Goal: Task Accomplishment & Management: Manage account settings

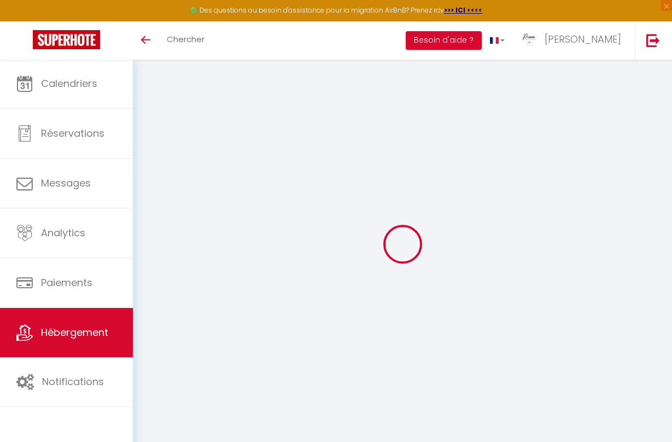
type input "Oups ! Les dates sélectionnées sont indisponibles."
type textarea "Malheureusement les dates sélectionnées sont indisponibles. Nous vous invitons …"
type input "48.828304"
type input "2.40206"
checkbox input "true"
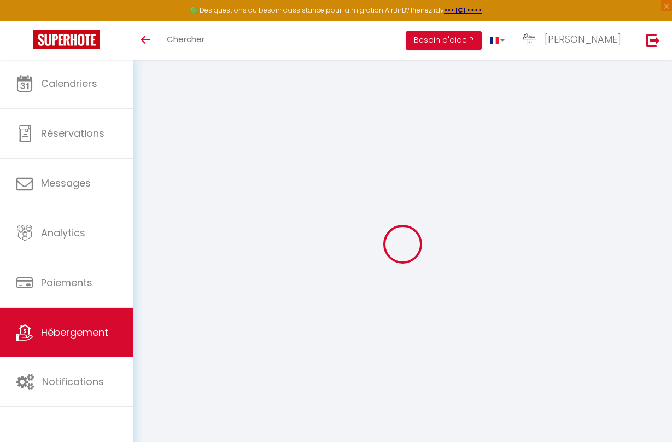
checkbox input "false"
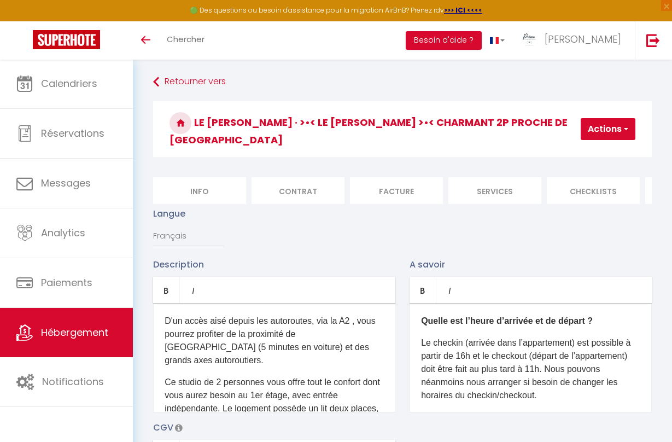
click at [61, 325] on link "Hébergement" at bounding box center [66, 332] width 133 height 49
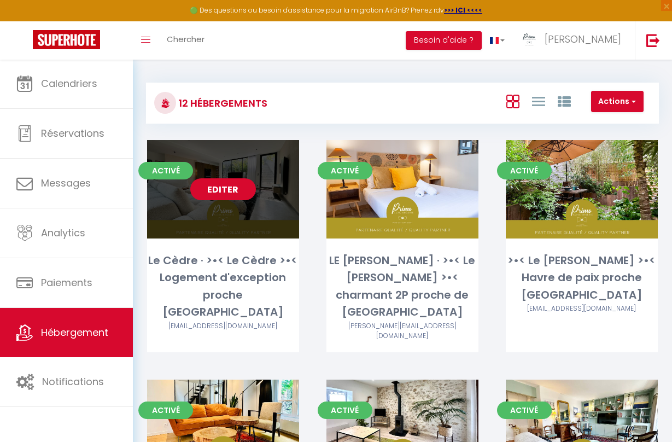
click at [229, 189] on link "Editer" at bounding box center [223, 189] width 66 height 22
select select "3"
select select "2"
select select "1"
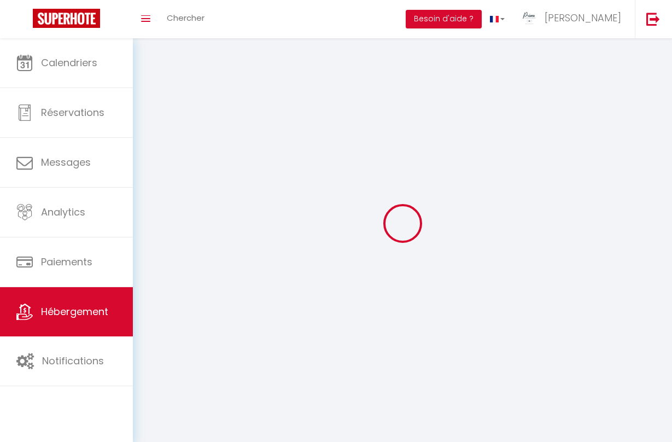
select select
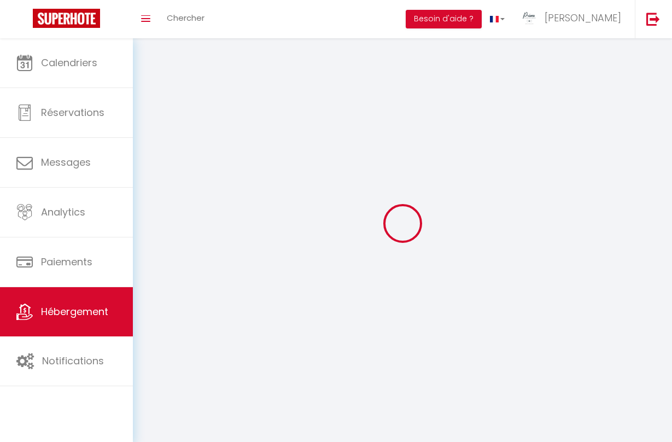
select select
checkbox input "false"
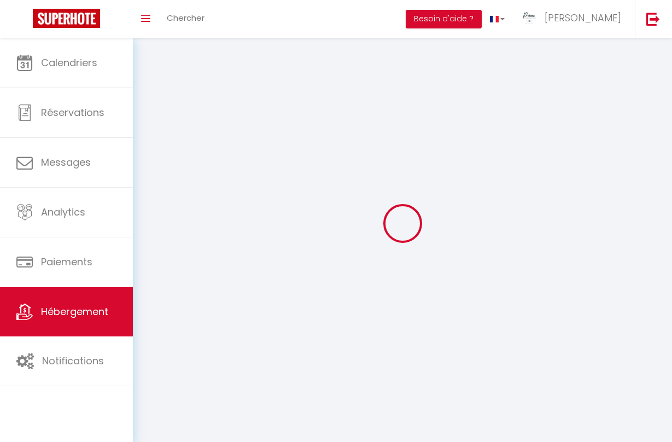
checkbox input "false"
select select
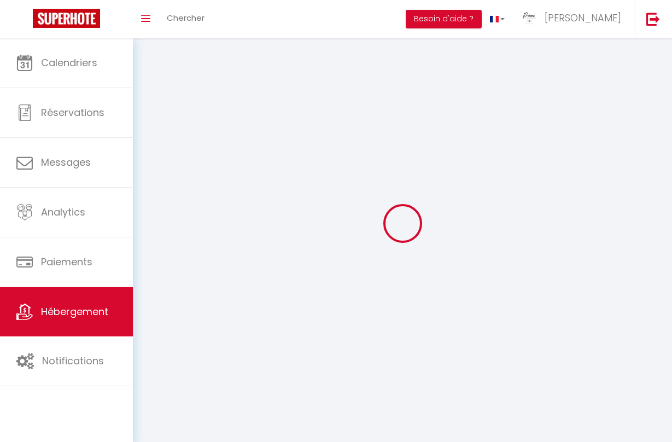
select select
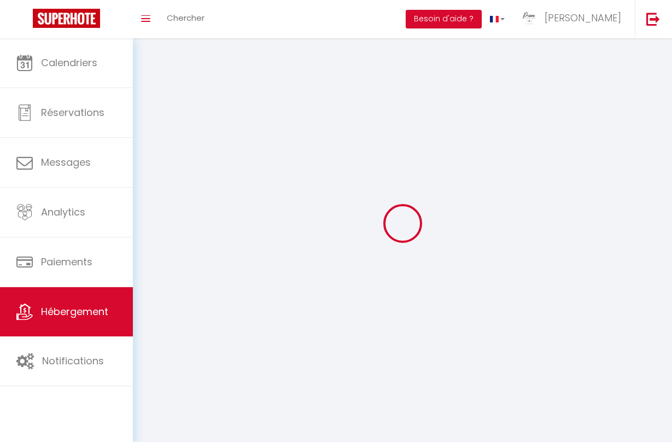
checkbox input "false"
select select
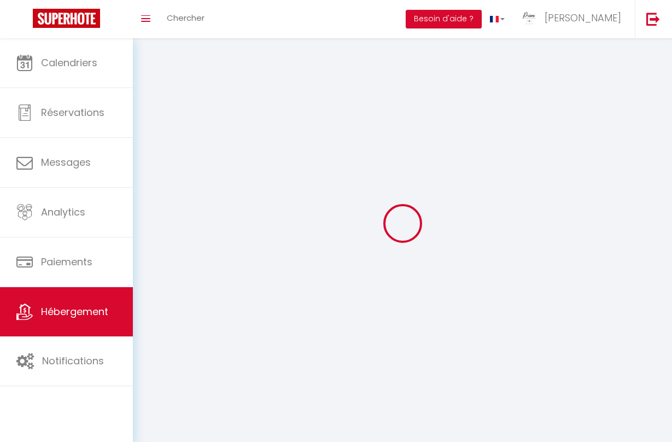
select select
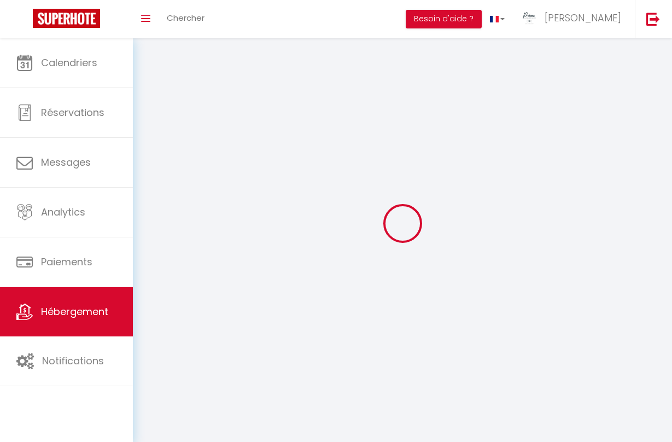
select select
checkbox input "false"
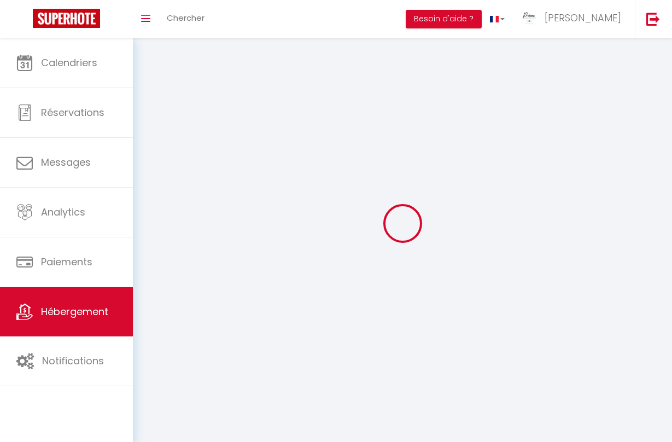
checkbox input "false"
select select
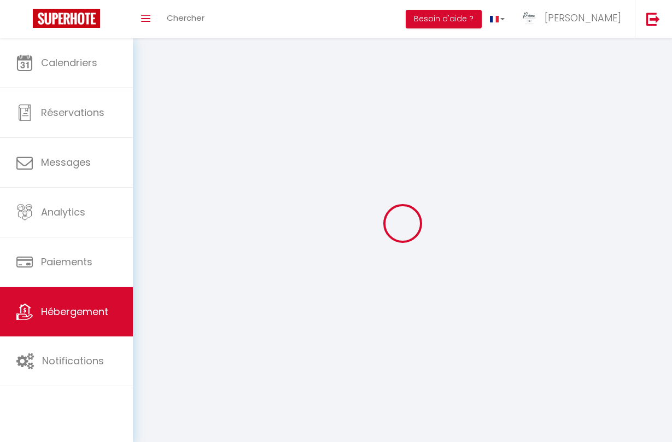
select select
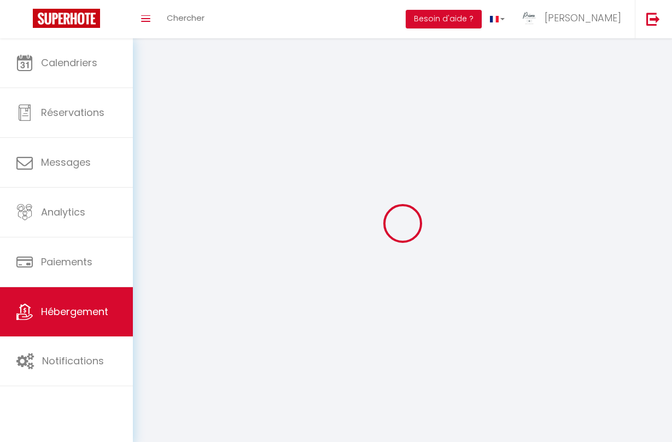
checkbox input "false"
select select
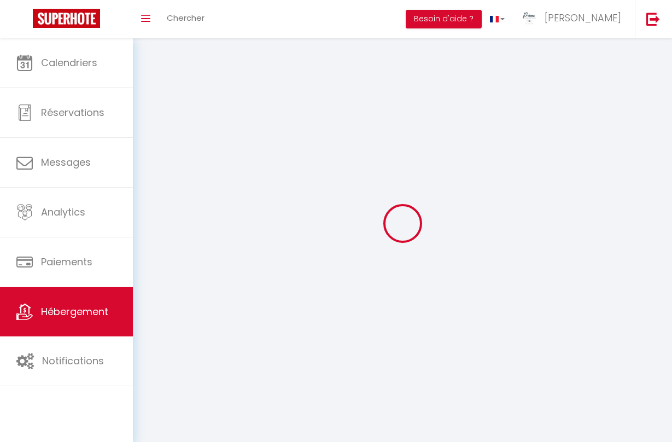
select select
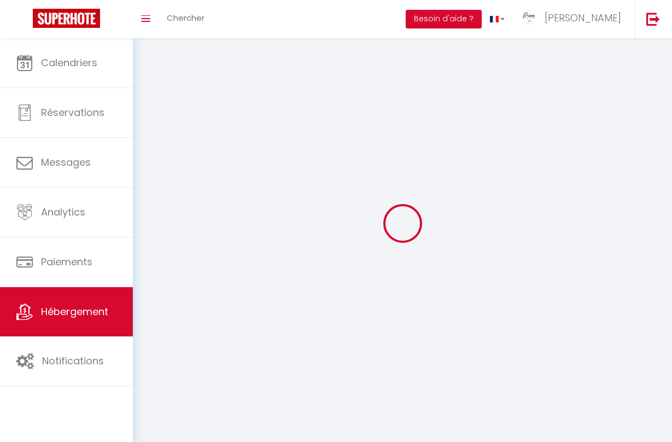
select select
checkbox input "false"
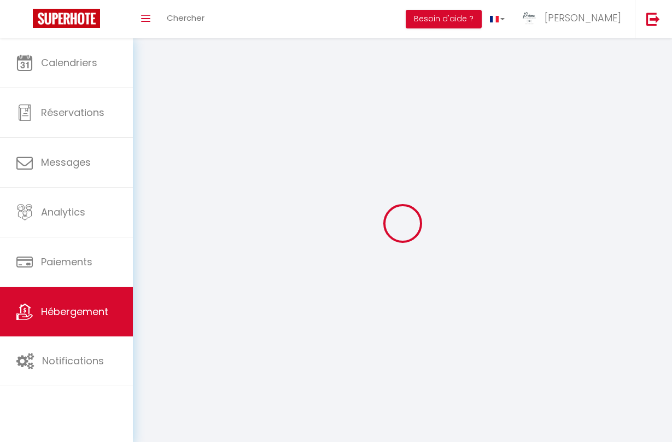
select select
select select "28"
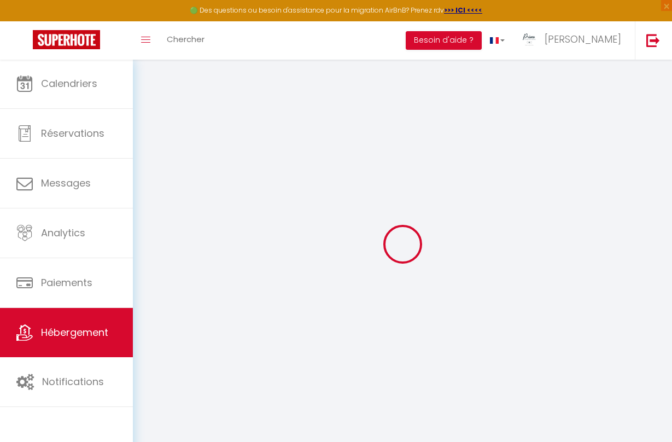
select select
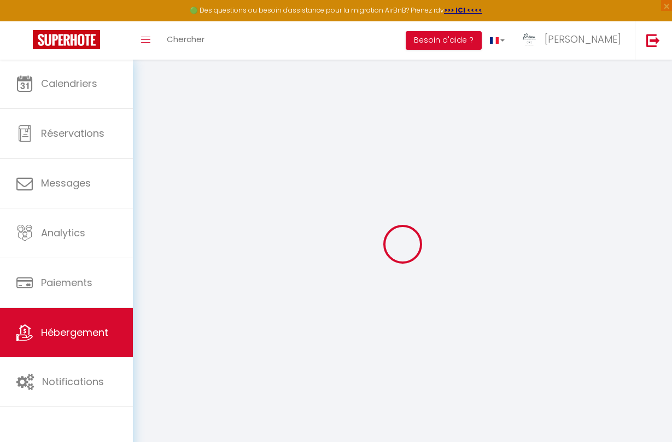
select select
checkbox input "false"
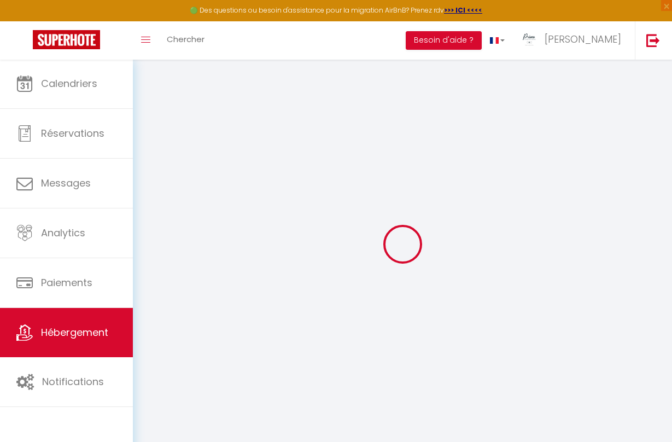
select select
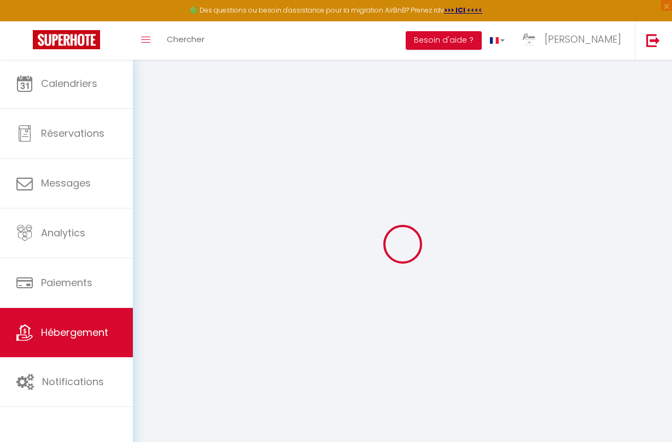
select select
checkbox input "false"
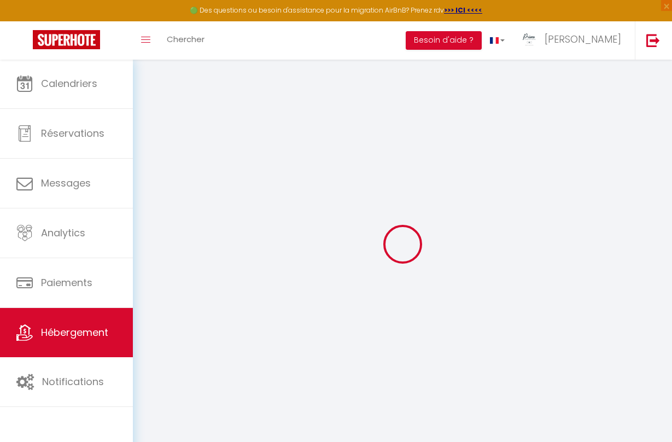
checkbox input "false"
select select
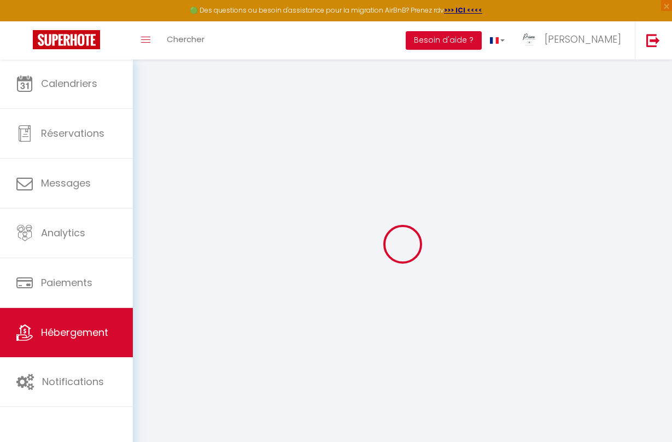
select select
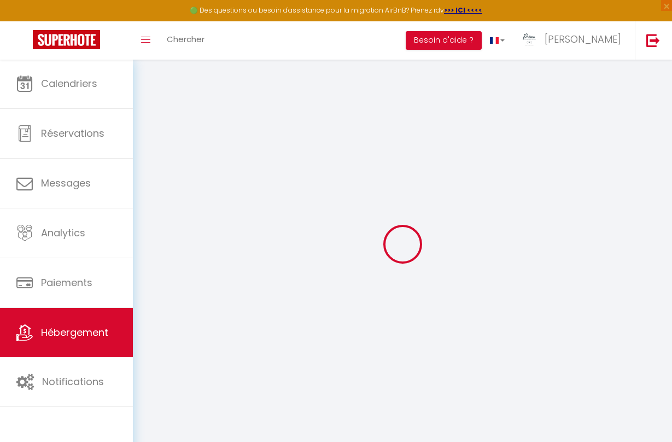
checkbox input "false"
select select
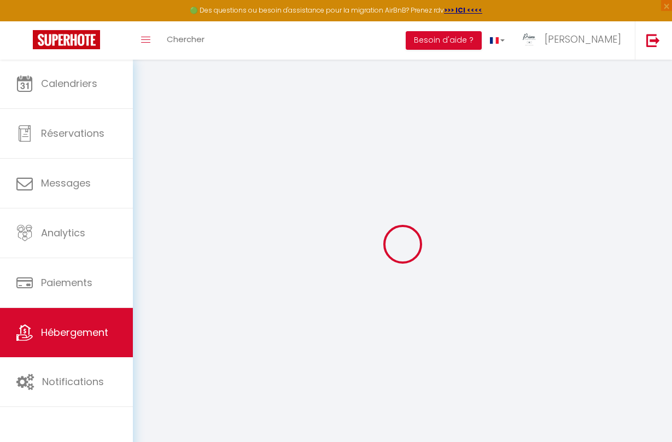
select select
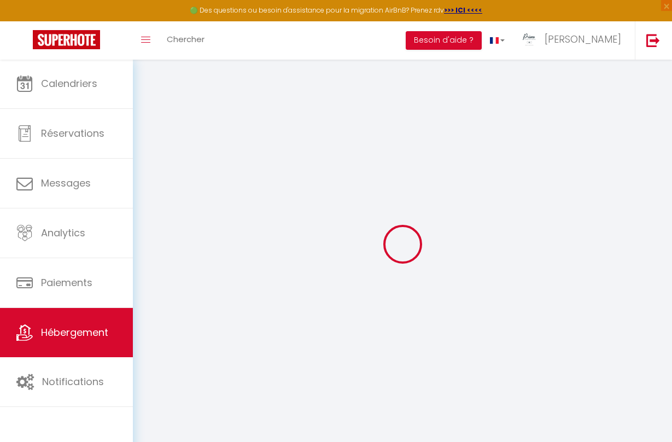
select select
checkbox input "false"
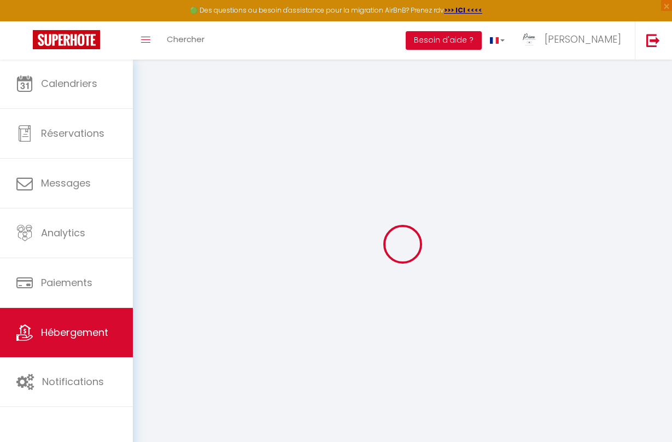
checkbox input "false"
select select
type input "Le Cèdre · >•< Le Cèdre >•< Logement d'exception proche [GEOGRAPHIC_DATA]"
type input "Fabrice"
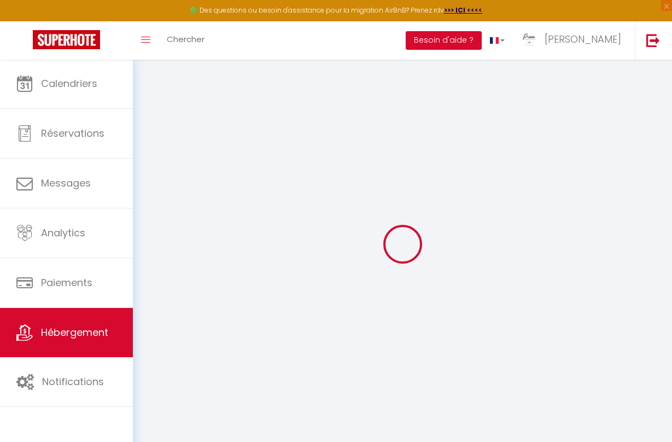
type input "Godeau"
type input "Sunway Palazzio [STREET_ADDRESS]"
type input "50480"
type input "[GEOGRAPHIC_DATA]"
select select "2"
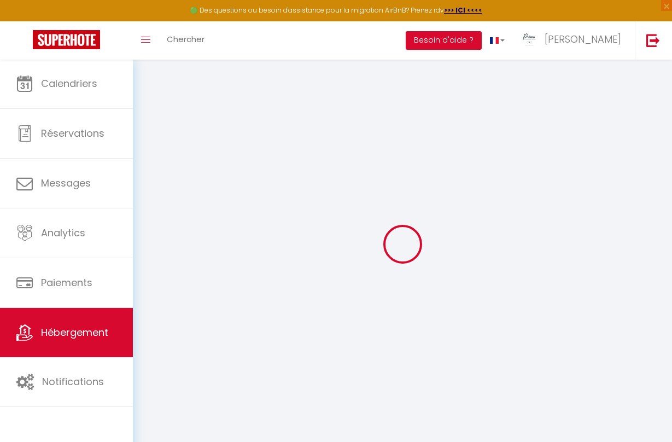
select select "2"
type input "146"
type input "140"
type input "0"
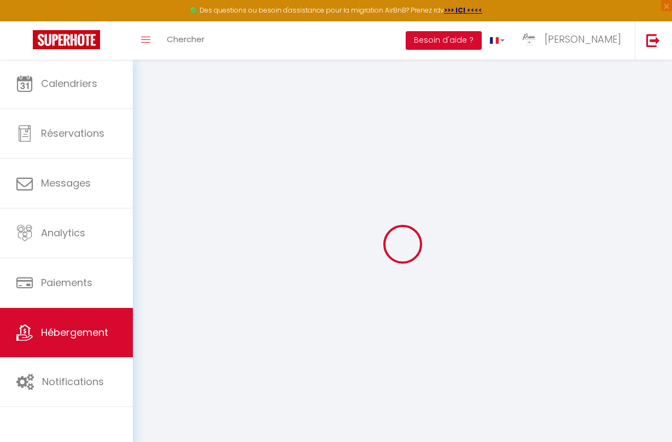
type input "3000"
select select
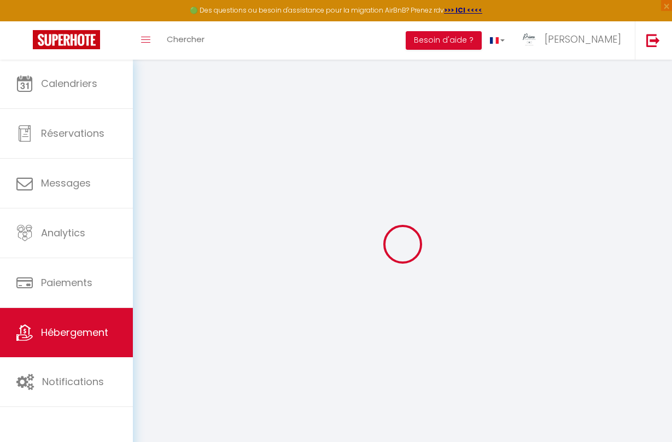
select select
type input "[STREET_ADDRESS][PERSON_NAME]"
type input "92130"
type input "Issy-[GEOGRAPHIC_DATA]"
type input "[PERSON_NAME][EMAIL_ADDRESS][DOMAIN_NAME]"
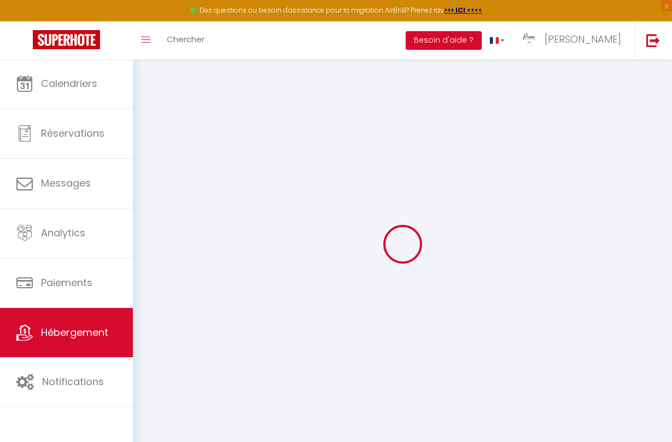
select select "15781"
checkbox input "true"
checkbox input "false"
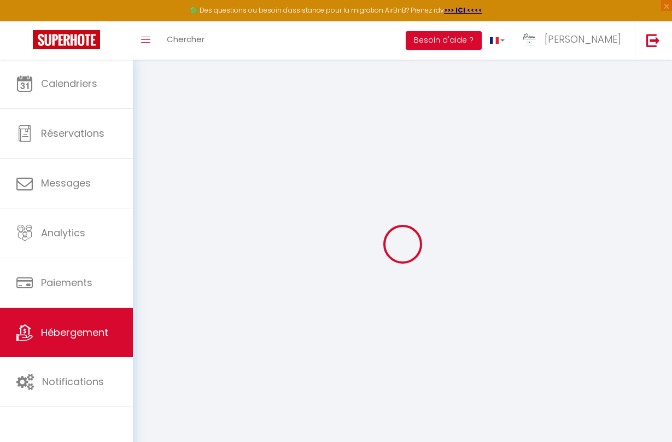
radio input "true"
type input "0"
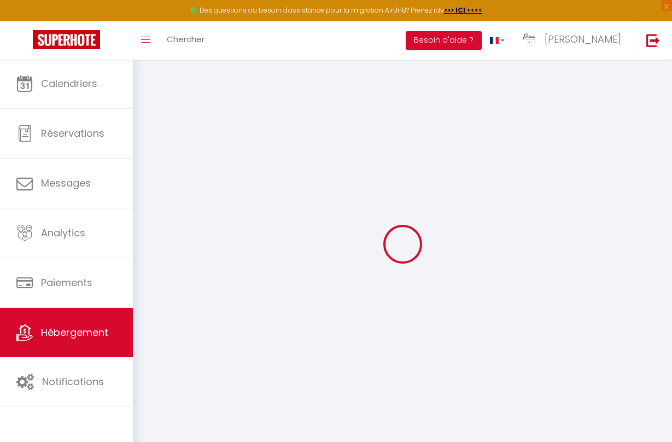
select select
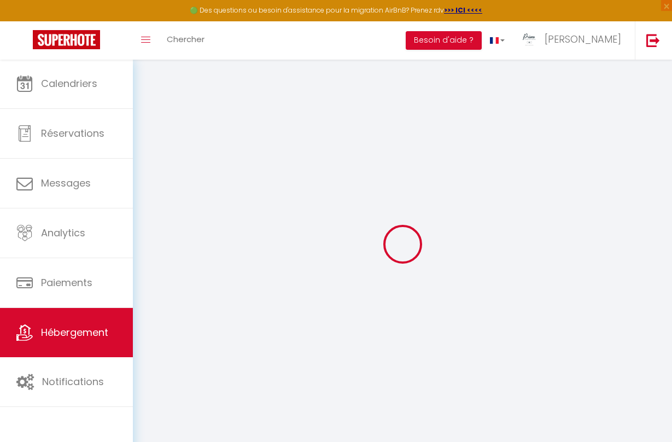
checkbox input "true"
checkbox input "false"
select select "+ 36 %"
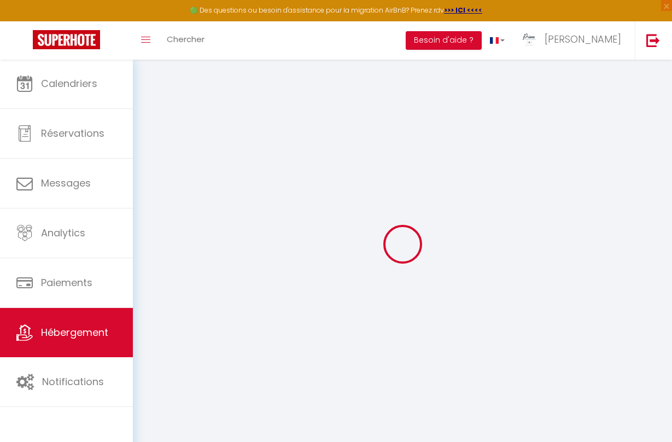
select select "14:00"
select select
select select "11:00"
select select "30"
select select "210"
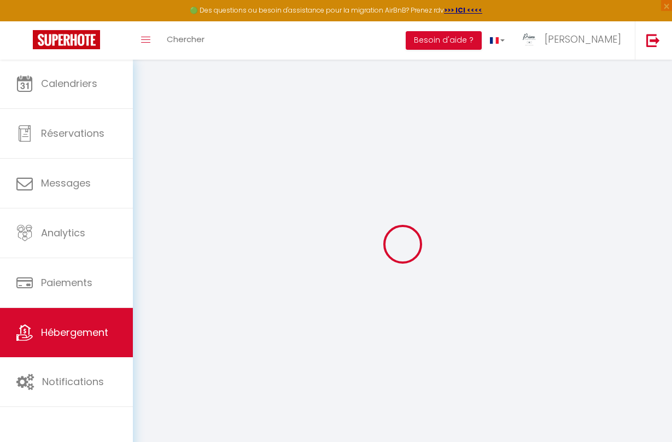
select select
checkbox input "true"
checkbox input "false"
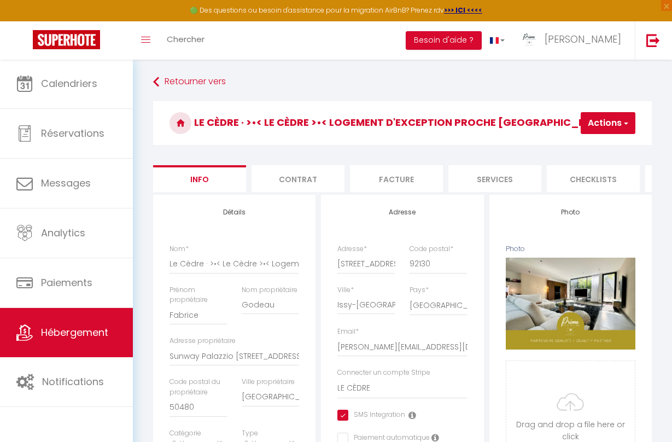
select select
checkbox input "true"
checkbox input "false"
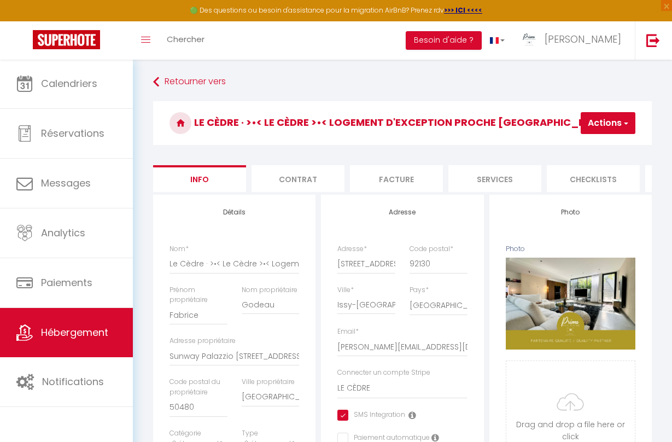
select select
select select "EUR"
select select "15012-1465726000117609661"
click at [353, 181] on li "Plateformes" at bounding box center [337, 178] width 93 height 27
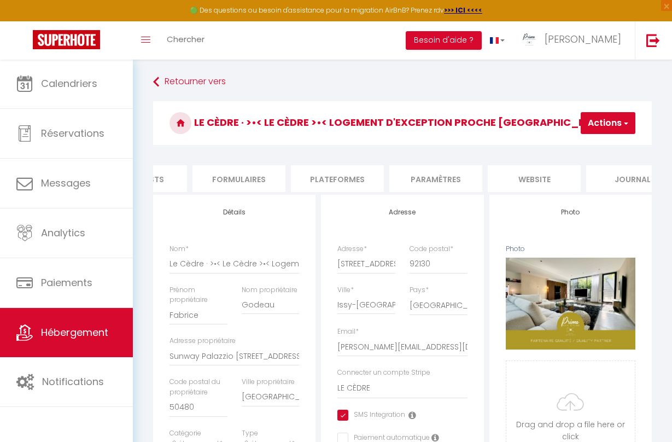
select select
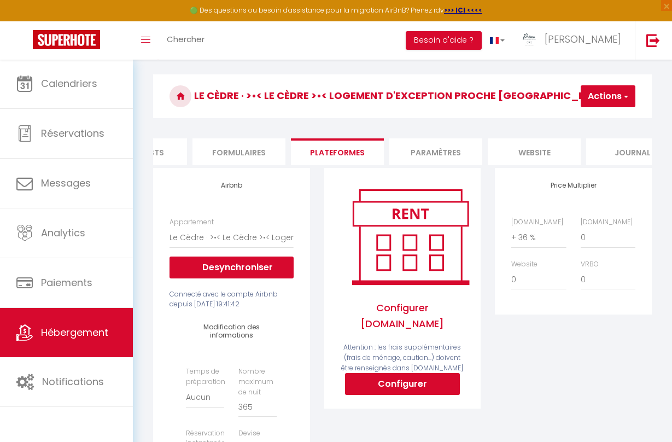
scroll to position [28, 0]
